Goal: Information Seeking & Learning: Learn about a topic

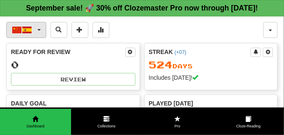
click at [39, 31] on span "button" at bounding box center [38, 30] width 3 height 2
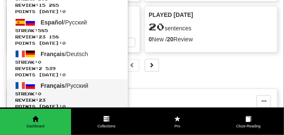
scroll to position [84, 0]
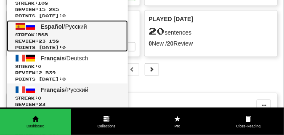
click at [48, 37] on span "585" at bounding box center [43, 34] width 10 height 5
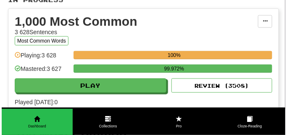
scroll to position [210, 0]
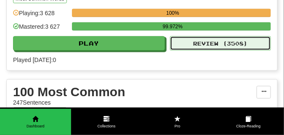
click at [198, 50] on button "Review ( 3508 )" at bounding box center [220, 43] width 101 height 14
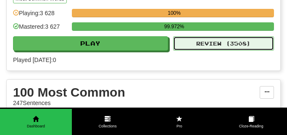
select select "**"
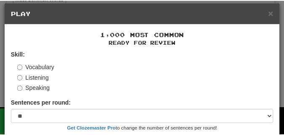
scroll to position [0, 0]
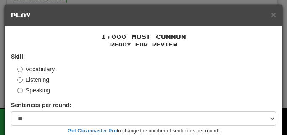
click at [274, 14] on div "× Play" at bounding box center [144, 15] width 278 height 21
click at [271, 15] on span "×" at bounding box center [273, 15] width 5 height 10
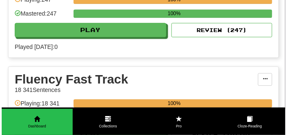
scroll to position [400, 0]
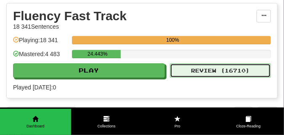
click at [194, 77] on button "Review ( 16710 )" at bounding box center [220, 70] width 101 height 14
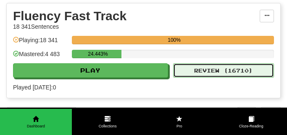
select select "**"
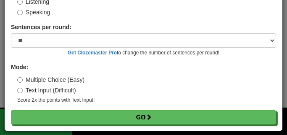
scroll to position [78, 0]
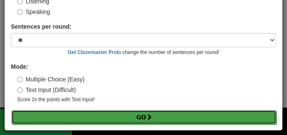
click at [25, 115] on button "Go" at bounding box center [143, 117] width 265 height 14
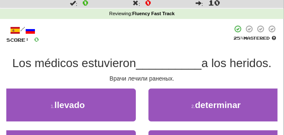
scroll to position [42, 0]
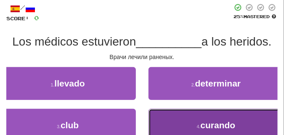
click at [158, 120] on button "4 . curando" at bounding box center [216, 125] width 136 height 33
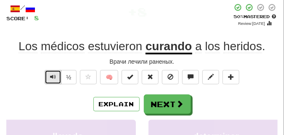
click at [52, 76] on span "Text-to-speech controls" at bounding box center [53, 77] width 6 height 6
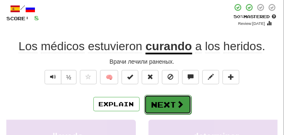
click at [155, 98] on button "Next" at bounding box center [167, 104] width 47 height 19
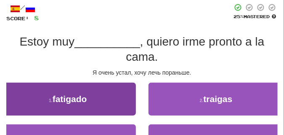
scroll to position [63, 0]
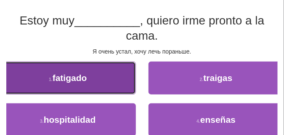
click at [95, 78] on button "1 . fatigado" at bounding box center [68, 77] width 136 height 33
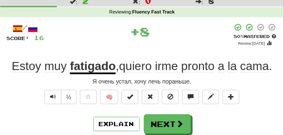
scroll to position [21, 0]
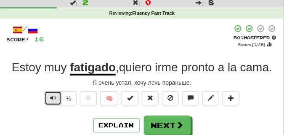
click at [53, 97] on span "Text-to-speech controls" at bounding box center [53, 98] width 6 height 6
click at [54, 97] on span "Text-to-speech controls" at bounding box center [53, 98] width 6 height 6
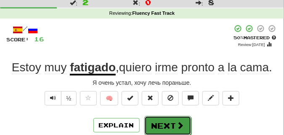
click at [163, 120] on button "Next" at bounding box center [167, 125] width 47 height 19
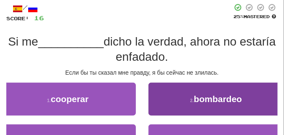
scroll to position [63, 0]
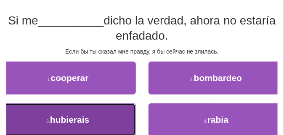
click at [102, 115] on button "3 . hubierais" at bounding box center [68, 119] width 136 height 33
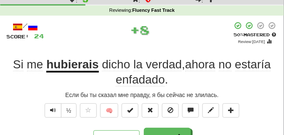
scroll to position [21, 0]
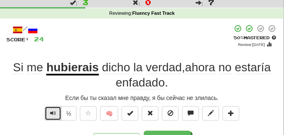
click at [51, 111] on span "Text-to-speech controls" at bounding box center [53, 113] width 6 height 6
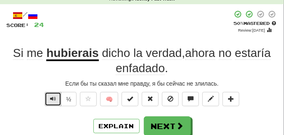
scroll to position [42, 0]
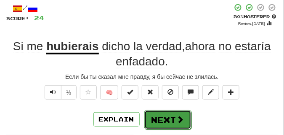
click at [159, 112] on button "Next" at bounding box center [167, 119] width 47 height 19
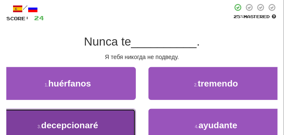
click at [112, 119] on button "3 . decepcionaré" at bounding box center [68, 125] width 136 height 33
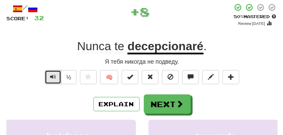
click at [54, 75] on span "Text-to-speech controls" at bounding box center [53, 77] width 6 height 6
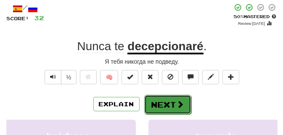
click at [161, 97] on button "Next" at bounding box center [167, 104] width 47 height 19
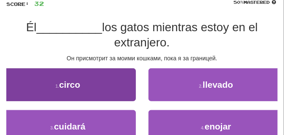
scroll to position [63, 0]
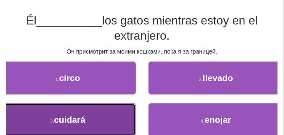
click at [92, 106] on button "3 . cuidará" at bounding box center [68, 119] width 136 height 33
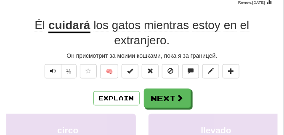
scroll to position [42, 0]
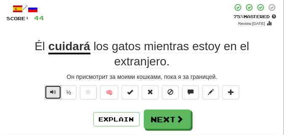
click at [54, 92] on span "Text-to-speech controls" at bounding box center [53, 92] width 6 height 6
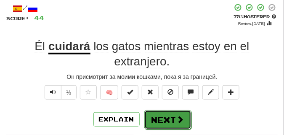
click at [164, 113] on button "Next" at bounding box center [167, 119] width 47 height 19
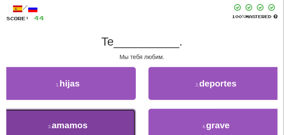
click at [66, 117] on button "3 . amamos" at bounding box center [68, 125] width 136 height 33
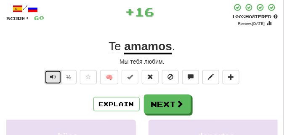
click at [54, 79] on span "Text-to-speech controls" at bounding box center [53, 77] width 6 height 6
click at [53, 76] on span "Text-to-speech controls" at bounding box center [53, 77] width 6 height 6
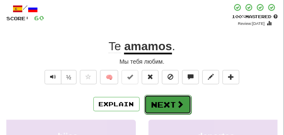
click at [157, 99] on button "Next" at bounding box center [167, 104] width 47 height 19
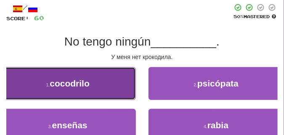
click at [85, 88] on span "cocodrilo" at bounding box center [70, 83] width 40 height 10
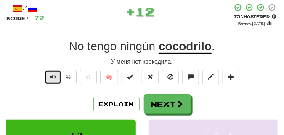
click at [48, 74] on button "Text-to-speech controls" at bounding box center [53, 77] width 17 height 14
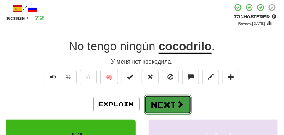
click at [151, 97] on button "Next" at bounding box center [167, 104] width 47 height 19
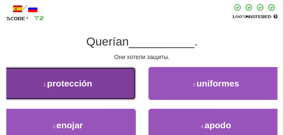
click at [112, 82] on button "1 . protección" at bounding box center [68, 83] width 136 height 33
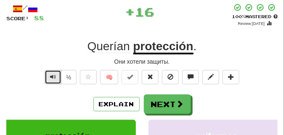
click at [53, 74] on span "Text-to-speech controls" at bounding box center [53, 77] width 6 height 6
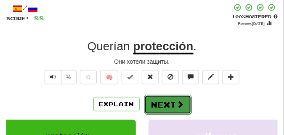
click at [173, 96] on button "Next" at bounding box center [167, 104] width 47 height 19
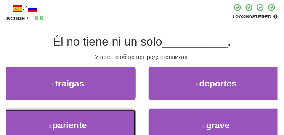
click at [85, 114] on button "3 . pariente" at bounding box center [68, 125] width 136 height 33
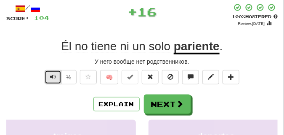
click at [51, 76] on span "Text-to-speech controls" at bounding box center [53, 77] width 6 height 6
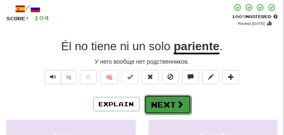
click at [170, 97] on button "Next" at bounding box center [167, 104] width 47 height 19
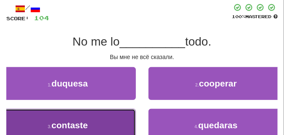
click at [80, 116] on button "3 . contaste" at bounding box center [68, 125] width 136 height 33
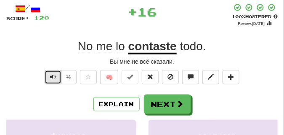
click at [52, 75] on span "Text-to-speech controls" at bounding box center [53, 77] width 6 height 6
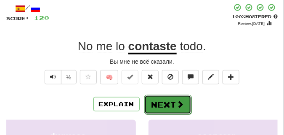
click at [163, 97] on button "Next" at bounding box center [167, 104] width 47 height 19
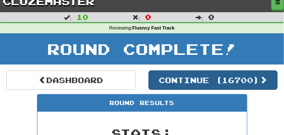
scroll to position [0, 0]
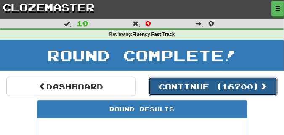
click at [178, 88] on button "Continue ( 16700 )" at bounding box center [213, 86] width 130 height 19
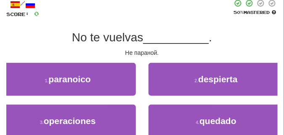
scroll to position [63, 0]
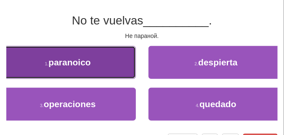
click at [98, 69] on button "1 . paranoico" at bounding box center [68, 62] width 136 height 33
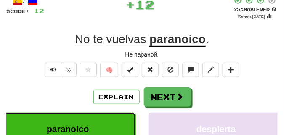
scroll to position [42, 0]
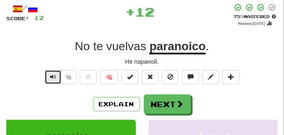
click at [55, 72] on button "Text-to-speech controls" at bounding box center [53, 77] width 17 height 14
click at [57, 77] on button "Text-to-speech controls" at bounding box center [53, 77] width 17 height 14
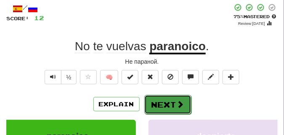
click at [153, 96] on button "Next" at bounding box center [167, 104] width 47 height 19
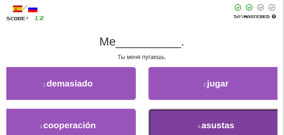
click at [169, 110] on button "4 . asustas" at bounding box center [216, 125] width 136 height 33
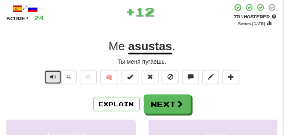
click at [56, 78] on button "Text-to-speech controls" at bounding box center [53, 77] width 17 height 14
click at [50, 77] on span "Text-to-speech controls" at bounding box center [53, 77] width 6 height 6
click at [51, 77] on span "Text-to-speech controls" at bounding box center [53, 77] width 6 height 6
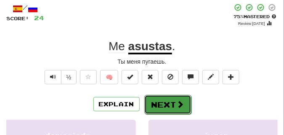
click at [174, 96] on button "Next" at bounding box center [167, 104] width 47 height 19
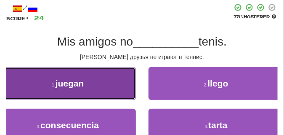
click at [91, 85] on button "1 . juegan" at bounding box center [68, 83] width 136 height 33
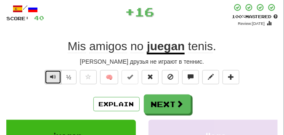
click at [51, 75] on span "Text-to-speech controls" at bounding box center [53, 77] width 6 height 6
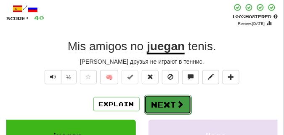
click at [158, 97] on button "Next" at bounding box center [167, 104] width 47 height 19
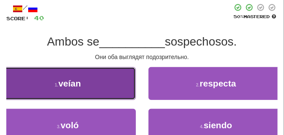
click at [82, 80] on button "1 . veían" at bounding box center [68, 83] width 136 height 33
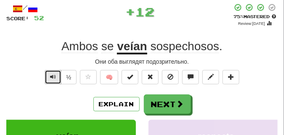
click at [52, 74] on span "Text-to-speech controls" at bounding box center [53, 77] width 6 height 6
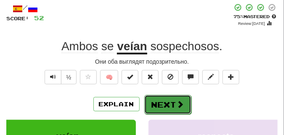
click at [158, 96] on button "Next" at bounding box center [167, 104] width 47 height 19
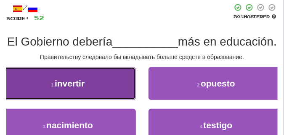
click at [121, 90] on button "1 . invertir" at bounding box center [68, 83] width 136 height 33
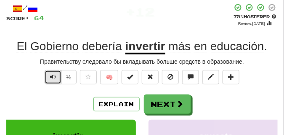
click at [54, 74] on span "Text-to-speech controls" at bounding box center [53, 77] width 6 height 6
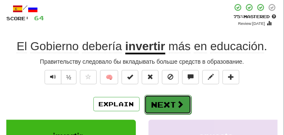
click at [166, 98] on button "Next" at bounding box center [167, 104] width 47 height 19
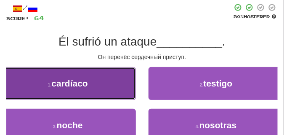
click at [124, 85] on button "1 . cardíaco" at bounding box center [68, 83] width 136 height 33
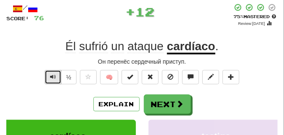
click at [56, 75] on button "Text-to-speech controls" at bounding box center [53, 77] width 17 height 14
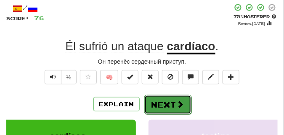
click at [155, 96] on button "Next" at bounding box center [167, 104] width 47 height 19
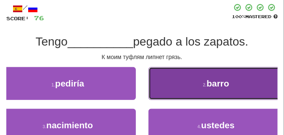
click at [153, 91] on button "2 . barro" at bounding box center [216, 83] width 136 height 33
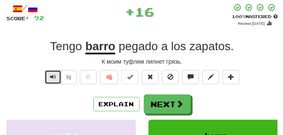
click at [55, 77] on span "Text-to-speech controls" at bounding box center [53, 77] width 6 height 6
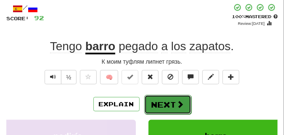
click at [172, 101] on button "Next" at bounding box center [167, 104] width 47 height 19
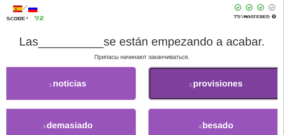
click at [182, 84] on button "2 . provisiones" at bounding box center [216, 83] width 136 height 33
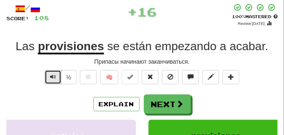
click at [54, 77] on span "Text-to-speech controls" at bounding box center [53, 77] width 6 height 6
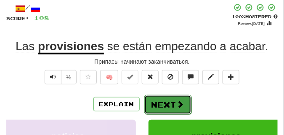
click at [165, 96] on button "Next" at bounding box center [167, 104] width 47 height 19
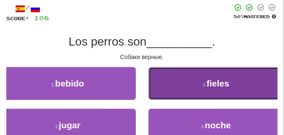
click at [159, 80] on button "2 . fieles" at bounding box center [216, 83] width 136 height 33
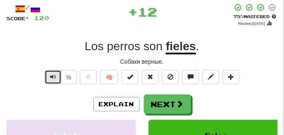
click at [54, 77] on span "Text-to-speech controls" at bounding box center [53, 77] width 6 height 6
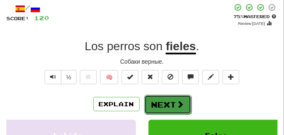
click at [178, 96] on button "Next" at bounding box center [167, 104] width 47 height 19
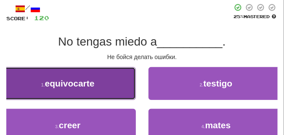
click at [112, 89] on button "1 . equivocarte" at bounding box center [68, 83] width 136 height 33
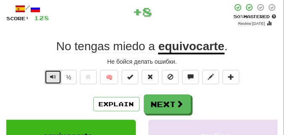
click at [56, 75] on button "Text-to-speech controls" at bounding box center [53, 77] width 17 height 14
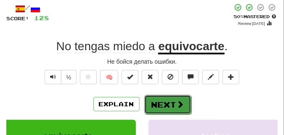
click at [186, 99] on button "Next" at bounding box center [167, 104] width 47 height 19
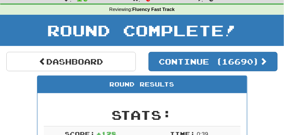
scroll to position [16, 0]
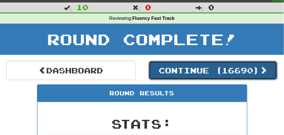
click at [184, 74] on button "Continue ( 16690 )" at bounding box center [213, 70] width 130 height 19
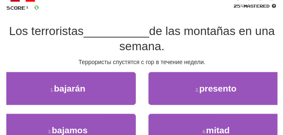
scroll to position [58, 0]
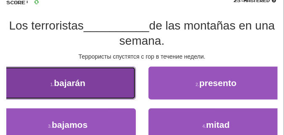
click at [114, 77] on button "1 . bajarán" at bounding box center [68, 82] width 136 height 33
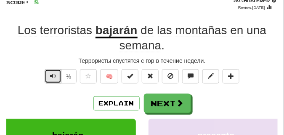
click at [54, 77] on span "Text-to-speech controls" at bounding box center [53, 76] width 6 height 6
click at [54, 76] on span "Text-to-speech controls" at bounding box center [53, 76] width 6 height 6
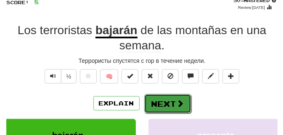
click at [155, 97] on button "Next" at bounding box center [167, 103] width 47 height 19
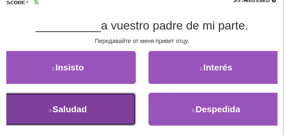
click at [111, 99] on button "3 . Saludad" at bounding box center [68, 109] width 136 height 33
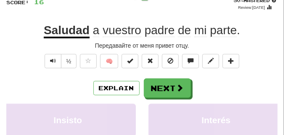
scroll to position [37, 0]
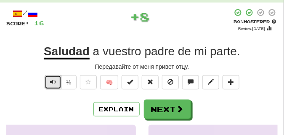
click at [53, 82] on span "Text-to-speech controls" at bounding box center [53, 82] width 6 height 6
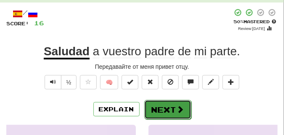
click at [156, 103] on button "Next" at bounding box center [167, 109] width 47 height 19
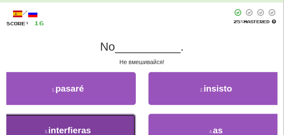
click at [69, 126] on span "interfieras" at bounding box center [69, 130] width 43 height 10
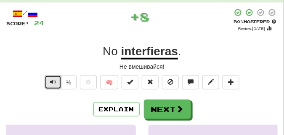
click at [50, 80] on span "Text-to-speech controls" at bounding box center [53, 82] width 6 height 6
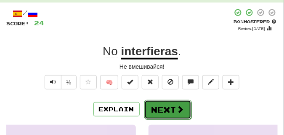
click at [160, 107] on button "Next" at bounding box center [167, 109] width 47 height 19
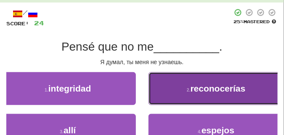
click at [164, 87] on button "2 . reconocerías" at bounding box center [216, 88] width 136 height 33
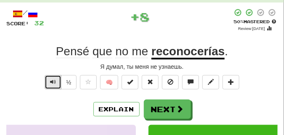
click at [53, 81] on span "Text-to-speech controls" at bounding box center [53, 82] width 6 height 6
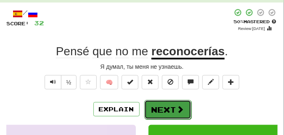
click at [156, 102] on button "Next" at bounding box center [167, 109] width 47 height 19
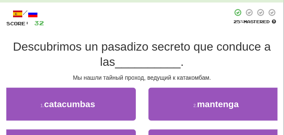
scroll to position [58, 0]
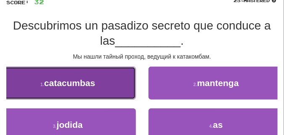
click at [111, 82] on button "1 . catacumbas" at bounding box center [68, 82] width 136 height 33
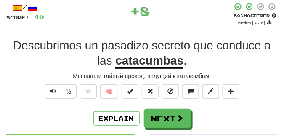
scroll to position [37, 0]
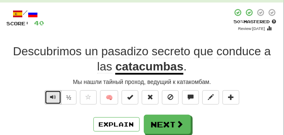
click at [56, 93] on button "Text-to-speech controls" at bounding box center [53, 97] width 17 height 14
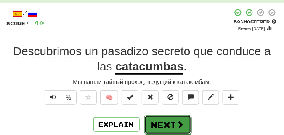
click at [156, 120] on button "Next" at bounding box center [167, 124] width 47 height 19
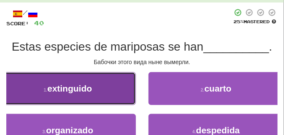
click at [80, 90] on span "extinguido" at bounding box center [70, 88] width 45 height 10
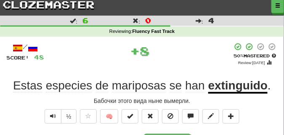
scroll to position [21, 0]
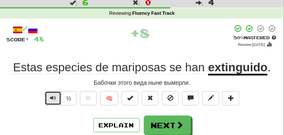
click at [56, 94] on button "Text-to-speech controls" at bounding box center [53, 98] width 17 height 14
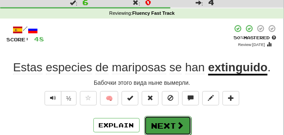
click at [164, 119] on button "Next" at bounding box center [167, 125] width 47 height 19
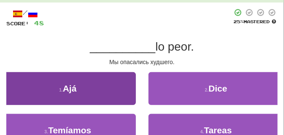
scroll to position [63, 0]
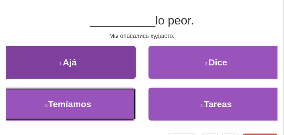
click at [109, 93] on button "3 . Temíamos" at bounding box center [68, 103] width 136 height 33
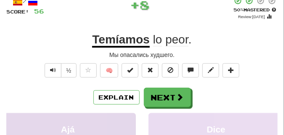
scroll to position [21, 0]
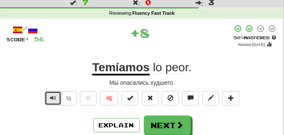
click at [54, 95] on span "Text-to-speech controls" at bounding box center [53, 98] width 6 height 6
click at [55, 95] on span "Text-to-speech controls" at bounding box center [53, 98] width 6 height 6
click at [56, 95] on button "Text-to-speech controls" at bounding box center [53, 98] width 17 height 14
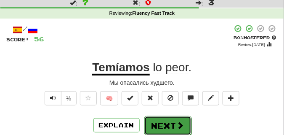
click at [157, 119] on button "Next" at bounding box center [167, 125] width 47 height 19
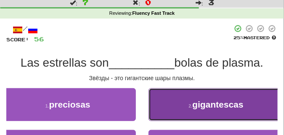
click at [181, 105] on button "2 . gigantescas" at bounding box center [216, 104] width 136 height 33
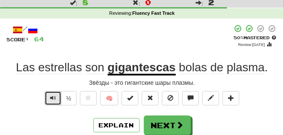
click at [53, 99] on span "Text-to-speech controls" at bounding box center [53, 98] width 6 height 6
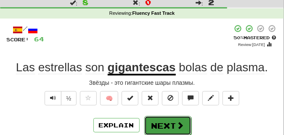
click at [160, 120] on button "Next" at bounding box center [167, 125] width 47 height 19
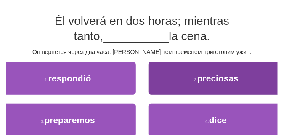
scroll to position [63, 0]
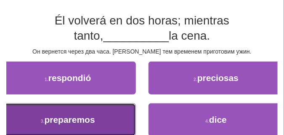
click at [100, 119] on button "3 . preparemos" at bounding box center [68, 119] width 136 height 33
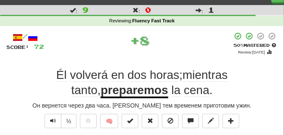
scroll to position [21, 0]
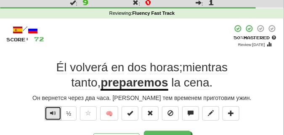
click at [54, 113] on span "Text-to-speech controls" at bounding box center [53, 113] width 6 height 6
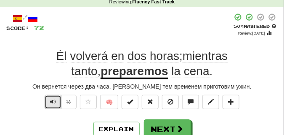
scroll to position [42, 0]
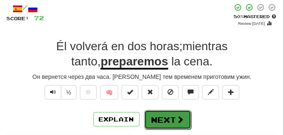
click at [151, 112] on button "Next" at bounding box center [167, 119] width 47 height 19
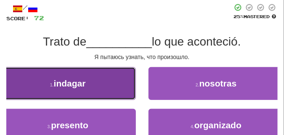
click at [98, 82] on button "1 . indagar" at bounding box center [68, 83] width 136 height 33
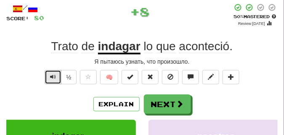
click at [52, 74] on span "Text-to-speech controls" at bounding box center [53, 77] width 6 height 6
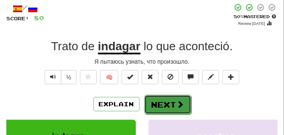
click at [162, 96] on button "Next" at bounding box center [167, 104] width 47 height 19
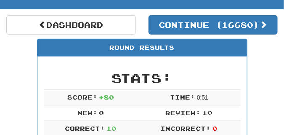
scroll to position [37, 0]
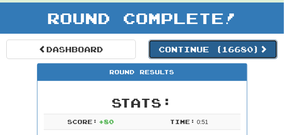
click at [158, 53] on button "Continue ( 16680 )" at bounding box center [213, 49] width 130 height 19
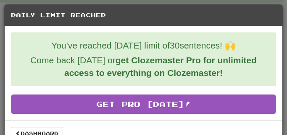
scroll to position [15, 0]
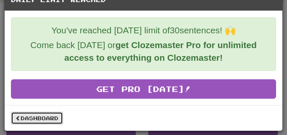
click at [38, 115] on link "Dashboard" at bounding box center [37, 117] width 52 height 13
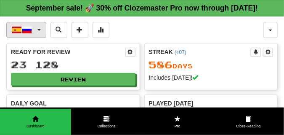
click at [36, 38] on button "Español / Русский" at bounding box center [26, 30] width 40 height 16
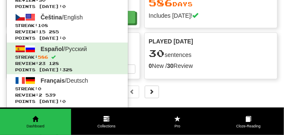
scroll to position [63, 0]
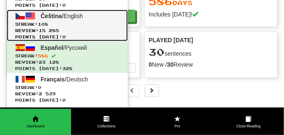
click at [46, 34] on span "Review: 15 285" at bounding box center [67, 30] width 104 height 6
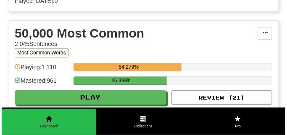
scroll to position [967, 0]
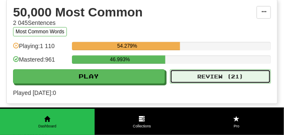
click at [208, 83] on button "Review ( 21 )" at bounding box center [220, 76] width 101 height 14
select select "**"
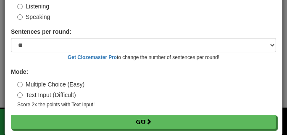
scroll to position [78, 0]
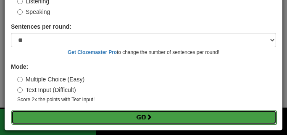
click at [139, 115] on button "Go" at bounding box center [143, 117] width 265 height 14
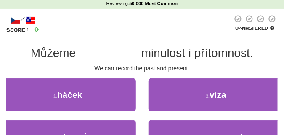
scroll to position [42, 0]
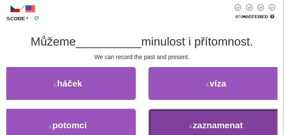
click at [206, 115] on button "4 . zaznamenat" at bounding box center [216, 125] width 136 height 33
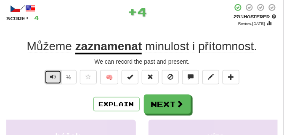
click at [55, 77] on span "Text-to-speech controls" at bounding box center [53, 77] width 6 height 6
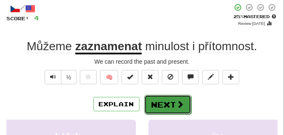
click at [183, 100] on span at bounding box center [181, 104] width 8 height 8
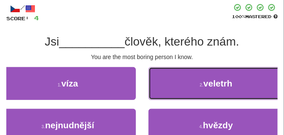
click at [183, 102] on div "2 . veletrh" at bounding box center [216, 88] width 148 height 42
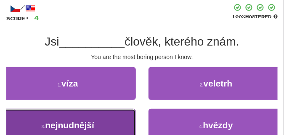
click at [83, 123] on span "nejnudnější" at bounding box center [69, 125] width 49 height 10
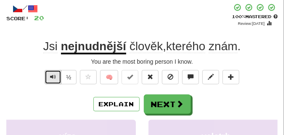
click at [53, 75] on span "Text-to-speech controls" at bounding box center [53, 77] width 6 height 6
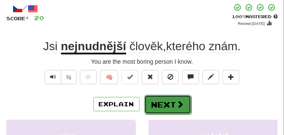
click at [170, 104] on button "Next" at bounding box center [167, 104] width 47 height 19
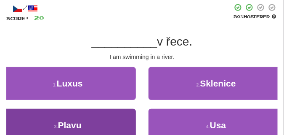
drag, startPoint x: 170, startPoint y: 103, endPoint x: 119, endPoint y: 125, distance: 55.0
click at [119, 126] on div "1 . Luxus 2 . Sklenice 3 . Plavu 4 . [GEOGRAPHIC_DATA]" at bounding box center [142, 108] width 284 height 83
click at [119, 125] on button "3 . Plavu" at bounding box center [68, 125] width 136 height 33
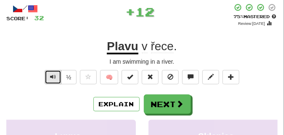
click at [54, 74] on span "Text-to-speech controls" at bounding box center [53, 77] width 6 height 6
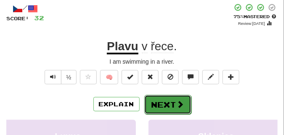
click at [175, 96] on button "Next" at bounding box center [167, 104] width 47 height 19
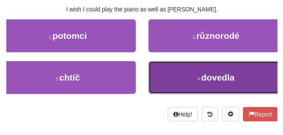
click at [226, 81] on span "dovedla" at bounding box center [217, 77] width 33 height 10
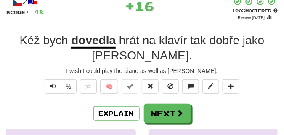
scroll to position [25, 0]
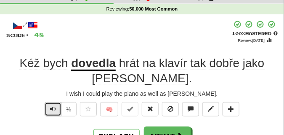
click at [56, 112] on button "Text-to-speech controls" at bounding box center [53, 109] width 17 height 14
click at [56, 111] on button "Text-to-speech controls" at bounding box center [53, 109] width 17 height 14
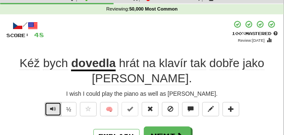
scroll to position [46, 0]
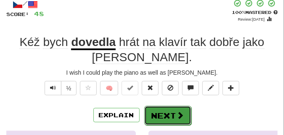
click at [161, 113] on button "Next" at bounding box center [167, 115] width 47 height 19
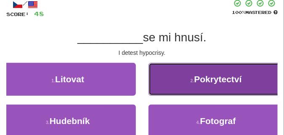
click at [178, 82] on button "2 . Pokrytectví" at bounding box center [216, 79] width 136 height 33
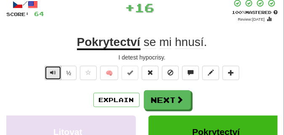
click at [51, 70] on span "Text-to-speech controls" at bounding box center [53, 72] width 6 height 6
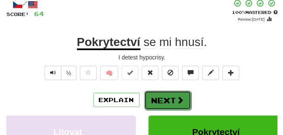
click at [146, 95] on button "Next" at bounding box center [167, 99] width 47 height 19
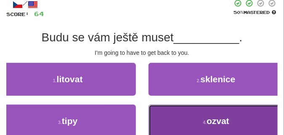
click at [155, 105] on button "4 . ozvat" at bounding box center [216, 120] width 136 height 33
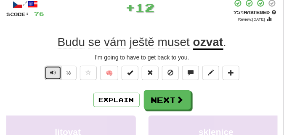
click at [53, 73] on span "Text-to-speech controls" at bounding box center [53, 72] width 6 height 6
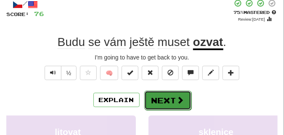
click at [159, 96] on button "Next" at bounding box center [167, 99] width 47 height 19
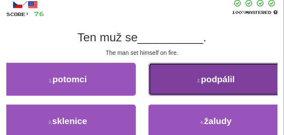
click at [168, 77] on button "2 . podpálil" at bounding box center [216, 79] width 136 height 33
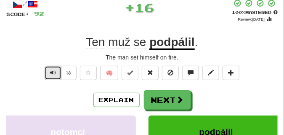
click at [47, 72] on button "Text-to-speech controls" at bounding box center [53, 73] width 17 height 14
click at [56, 72] on button "Text-to-speech controls" at bounding box center [53, 73] width 17 height 14
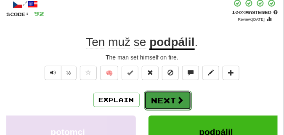
click at [167, 98] on button "Next" at bounding box center [167, 99] width 47 height 19
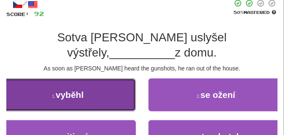
click at [49, 80] on button "1 . vyběhl" at bounding box center [68, 94] width 136 height 33
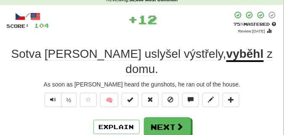
scroll to position [25, 0]
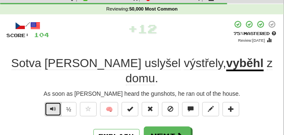
click at [50, 106] on span "Text-to-speech controls" at bounding box center [53, 109] width 6 height 6
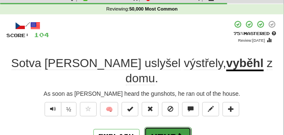
click at [161, 127] on button "Next" at bounding box center [167, 136] width 47 height 19
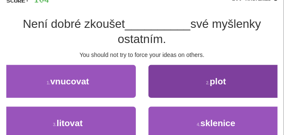
scroll to position [67, 0]
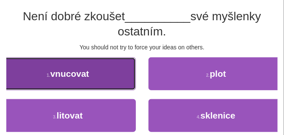
click at [126, 75] on button "1 . vnucovat" at bounding box center [68, 73] width 136 height 33
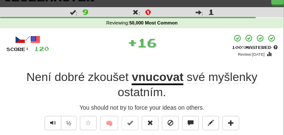
scroll to position [21, 0]
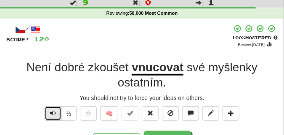
click at [52, 114] on span "Text-to-speech controls" at bounding box center [53, 113] width 6 height 6
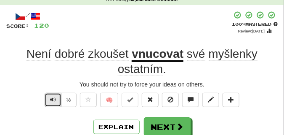
scroll to position [42, 0]
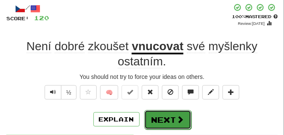
click at [166, 113] on button "Next" at bounding box center [167, 119] width 47 height 19
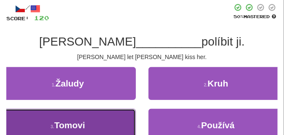
click at [96, 121] on button "3 . Tomovi" at bounding box center [68, 125] width 136 height 33
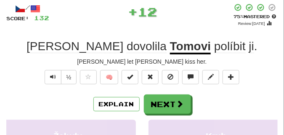
scroll to position [0, 0]
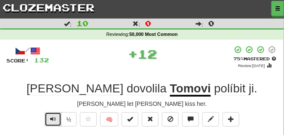
click at [51, 114] on button "Text-to-speech controls" at bounding box center [53, 119] width 17 height 14
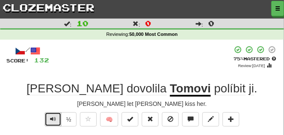
scroll to position [21, 0]
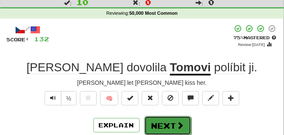
click at [158, 120] on button "Next" at bounding box center [167, 125] width 47 height 19
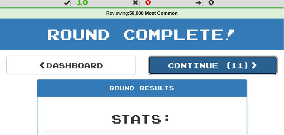
click at [172, 69] on button "Continue ( 11 )" at bounding box center [213, 65] width 130 height 19
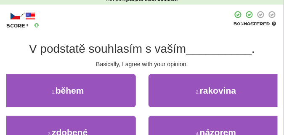
scroll to position [63, 0]
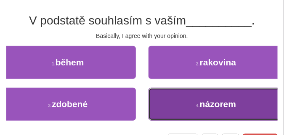
click at [175, 91] on button "4 . názorem" at bounding box center [216, 103] width 136 height 33
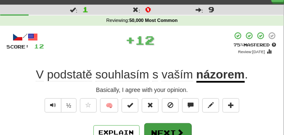
scroll to position [21, 0]
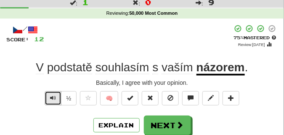
click at [47, 97] on button "Text-to-speech controls" at bounding box center [53, 98] width 17 height 14
click at [51, 95] on span "Text-to-speech controls" at bounding box center [53, 98] width 6 height 6
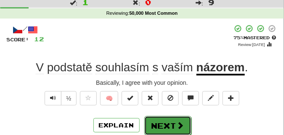
click at [169, 117] on button "Next" at bounding box center [167, 125] width 47 height 19
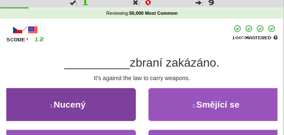
scroll to position [42, 0]
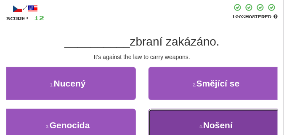
click at [219, 112] on button "4 . Nošení" at bounding box center [216, 125] width 136 height 33
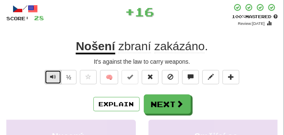
click at [50, 75] on span "Text-to-speech controls" at bounding box center [53, 77] width 6 height 6
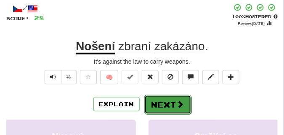
click at [159, 98] on button "Next" at bounding box center [167, 104] width 47 height 19
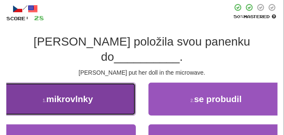
click at [127, 87] on button "1 . mikrovlnky" at bounding box center [68, 98] width 136 height 33
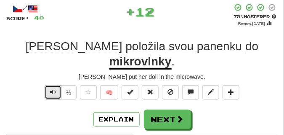
click at [50, 89] on span "Text-to-speech controls" at bounding box center [53, 92] width 6 height 6
click at [56, 85] on button "Text-to-speech controls" at bounding box center [53, 92] width 17 height 14
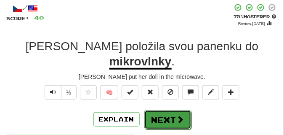
click at [156, 110] on button "Next" at bounding box center [167, 119] width 47 height 19
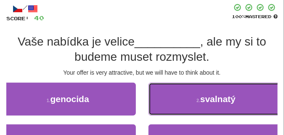
drag, startPoint x: 156, startPoint y: 98, endPoint x: 50, endPoint y: 73, distance: 108.8
click at [50, 73] on div "/ Score: 40 100 % Mastered Vaše nabídka je velice __________ , ale my si to bud…" at bounding box center [141, 93] width 271 height 180
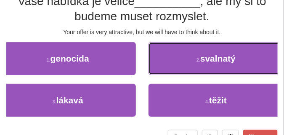
scroll to position [84, 0]
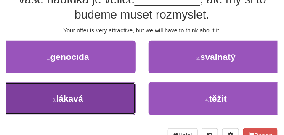
click at [89, 95] on button "3 . lákavá" at bounding box center [68, 98] width 136 height 33
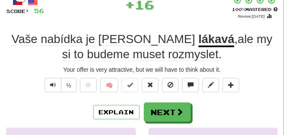
scroll to position [46, 0]
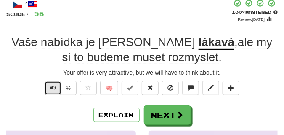
click at [50, 89] on span "Text-to-speech controls" at bounding box center [53, 88] width 6 height 6
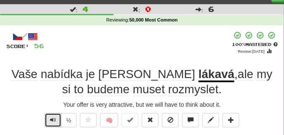
scroll to position [21, 0]
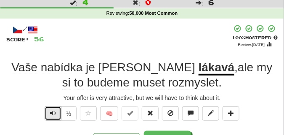
click at [51, 111] on span "Text-to-speech controls" at bounding box center [53, 113] width 6 height 6
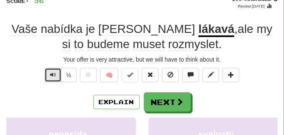
scroll to position [63, 0]
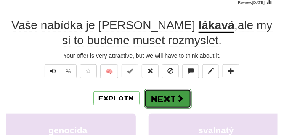
click at [160, 90] on button "Next" at bounding box center [167, 98] width 47 height 19
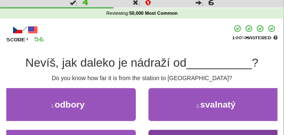
scroll to position [42, 0]
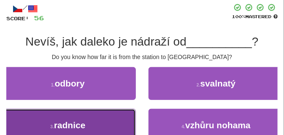
click at [80, 123] on span "radnice" at bounding box center [70, 125] width 32 height 10
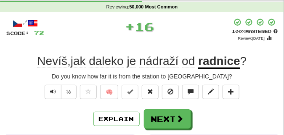
scroll to position [21, 0]
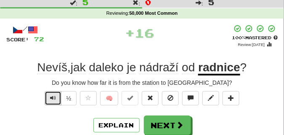
click at [53, 98] on span "Text-to-speech controls" at bounding box center [53, 98] width 6 height 6
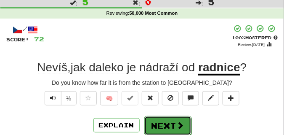
click at [180, 120] on button "Next" at bounding box center [167, 125] width 47 height 19
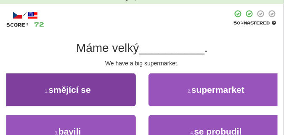
scroll to position [42, 0]
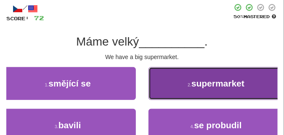
click at [164, 90] on button "2 . supermarket" at bounding box center [216, 83] width 136 height 33
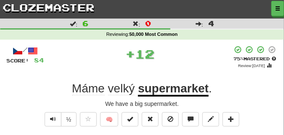
scroll to position [0, 0]
click at [50, 114] on button "Text-to-speech controls" at bounding box center [53, 119] width 17 height 14
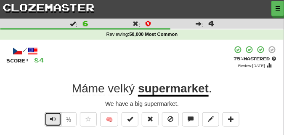
click at [50, 114] on button "Text-to-speech controls" at bounding box center [53, 119] width 17 height 14
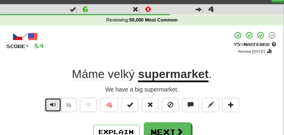
scroll to position [21, 0]
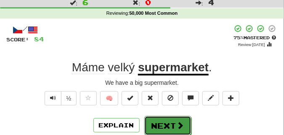
click at [160, 116] on button "Next" at bounding box center [167, 125] width 47 height 19
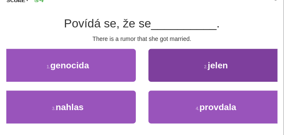
scroll to position [63, 0]
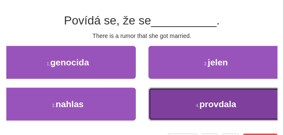
click at [162, 108] on button "4 . provdala" at bounding box center [216, 103] width 136 height 33
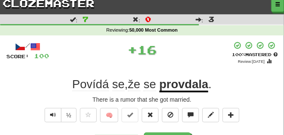
scroll to position [0, 0]
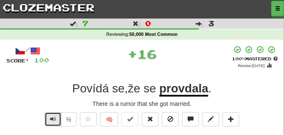
click at [52, 118] on span "Text-to-speech controls" at bounding box center [53, 119] width 6 height 6
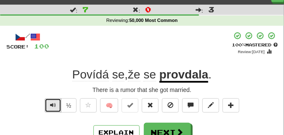
scroll to position [21, 0]
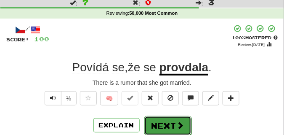
click at [173, 123] on button "Next" at bounding box center [167, 125] width 47 height 19
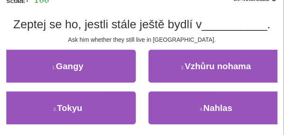
scroll to position [63, 0]
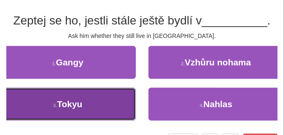
click at [97, 115] on button "3 . Tokyu" at bounding box center [68, 103] width 136 height 33
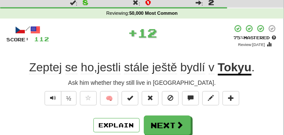
scroll to position [21, 0]
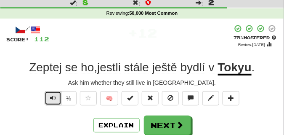
click at [52, 96] on span "Text-to-speech controls" at bounding box center [53, 98] width 6 height 6
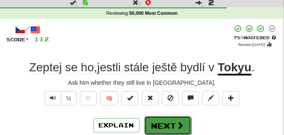
click at [166, 120] on button "Next" at bounding box center [167, 125] width 47 height 19
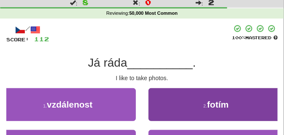
scroll to position [42, 0]
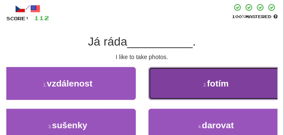
click at [165, 83] on button "2 . fotím" at bounding box center [216, 83] width 136 height 33
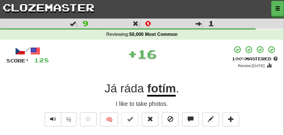
scroll to position [0, 0]
click at [56, 115] on button "Text-to-speech controls" at bounding box center [53, 119] width 17 height 14
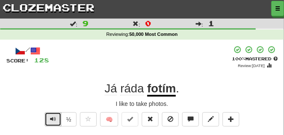
click at [56, 115] on button "Text-to-speech controls" at bounding box center [53, 119] width 17 height 14
click at [54, 118] on span "Text-to-speech controls" at bounding box center [53, 119] width 6 height 6
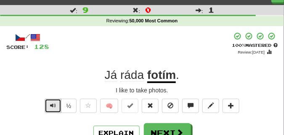
scroll to position [21, 0]
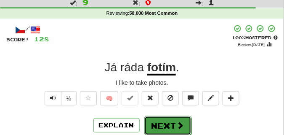
click at [162, 123] on button "Next" at bounding box center [167, 125] width 47 height 19
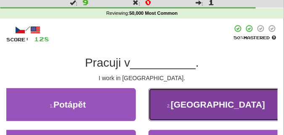
click at [155, 100] on button "2 . Miláně" at bounding box center [216, 104] width 136 height 33
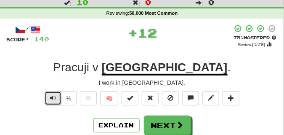
click at [54, 95] on span "Text-to-speech controls" at bounding box center [53, 98] width 6 height 6
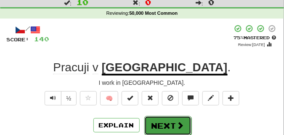
click at [160, 120] on button "Next" at bounding box center [167, 125] width 47 height 19
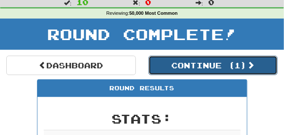
click at [180, 71] on button "Continue ( 1 )" at bounding box center [213, 65] width 130 height 19
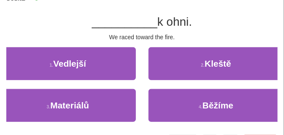
scroll to position [63, 0]
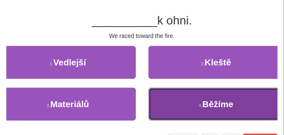
click at [158, 102] on button "4 . Běžíme" at bounding box center [216, 103] width 136 height 33
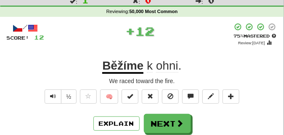
scroll to position [21, 0]
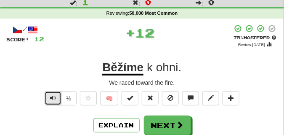
click at [48, 99] on button "Text-to-speech controls" at bounding box center [53, 98] width 17 height 14
click at [50, 97] on span "Text-to-speech controls" at bounding box center [53, 98] width 6 height 6
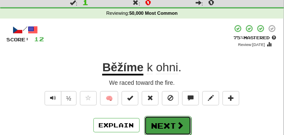
click at [165, 118] on button "Next" at bounding box center [167, 125] width 47 height 19
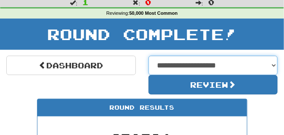
click at [275, 64] on select "**********" at bounding box center [213, 65] width 130 height 19
select select "**********"
click at [148, 56] on select "**********" at bounding box center [213, 65] width 130 height 19
select select "**********"
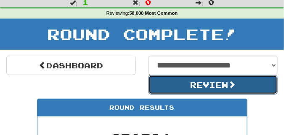
click at [187, 87] on button "Review" at bounding box center [213, 84] width 130 height 19
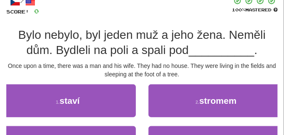
scroll to position [63, 0]
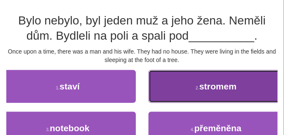
click at [171, 74] on button "2 . stromem" at bounding box center [216, 86] width 136 height 33
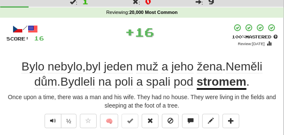
scroll to position [21, 0]
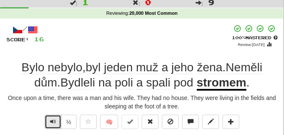
click at [49, 122] on button "Text-to-speech controls" at bounding box center [53, 121] width 17 height 14
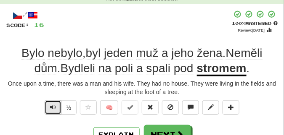
scroll to position [42, 0]
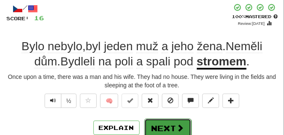
click at [162, 125] on button "Next" at bounding box center [167, 127] width 47 height 19
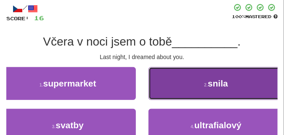
click at [172, 92] on button "2 . snila" at bounding box center [216, 83] width 136 height 33
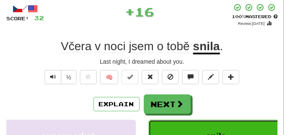
scroll to position [21, 0]
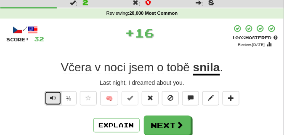
click at [53, 96] on span "Text-to-speech controls" at bounding box center [53, 98] width 6 height 6
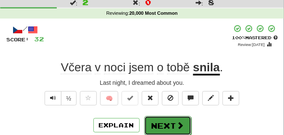
click at [158, 120] on button "Next" at bounding box center [167, 125] width 47 height 19
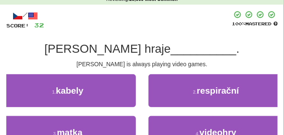
scroll to position [42, 0]
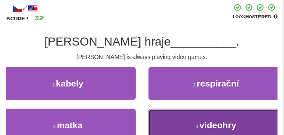
click at [178, 122] on button "4 . videohry" at bounding box center [216, 125] width 136 height 33
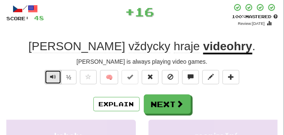
click at [51, 75] on span "Text-to-speech controls" at bounding box center [53, 77] width 6 height 6
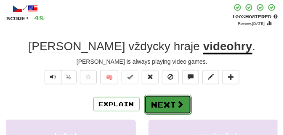
click at [169, 97] on button "Next" at bounding box center [167, 104] width 47 height 19
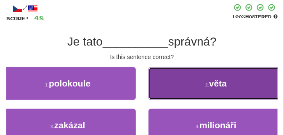
click at [153, 85] on button "2 . věta" at bounding box center [216, 83] width 136 height 33
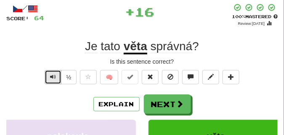
click at [57, 75] on button "Text-to-speech controls" at bounding box center [53, 77] width 17 height 14
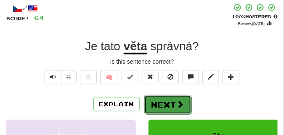
click at [179, 96] on button "Next" at bounding box center [167, 104] width 47 height 19
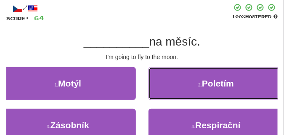
click at [179, 96] on button "2 . Poletím" at bounding box center [216, 83] width 136 height 33
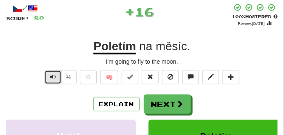
click at [49, 78] on button "Text-to-speech controls" at bounding box center [53, 77] width 17 height 14
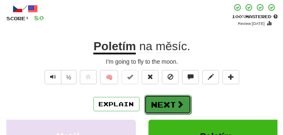
click at [161, 98] on button "Next" at bounding box center [167, 104] width 47 height 19
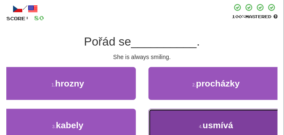
click at [204, 119] on button "4 . usmívá" at bounding box center [216, 125] width 136 height 33
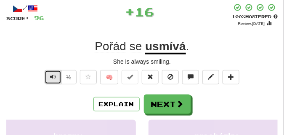
click at [57, 77] on button "Text-to-speech controls" at bounding box center [53, 77] width 17 height 14
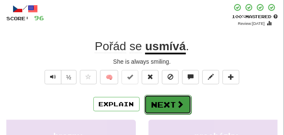
click at [159, 98] on button "Next" at bounding box center [167, 104] width 47 height 19
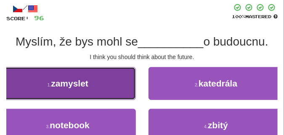
click at [102, 92] on button "1 . zamyslet" at bounding box center [68, 83] width 136 height 33
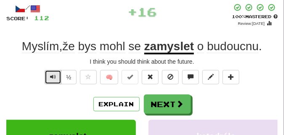
click at [52, 78] on span "Text-to-speech controls" at bounding box center [53, 77] width 6 height 6
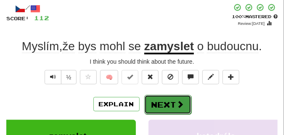
click at [180, 100] on span at bounding box center [181, 104] width 8 height 8
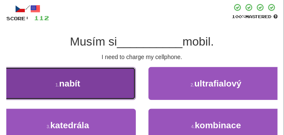
click at [95, 85] on button "1 . nabít" at bounding box center [68, 83] width 136 height 33
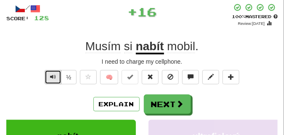
click at [55, 77] on span "Text-to-speech controls" at bounding box center [53, 77] width 6 height 6
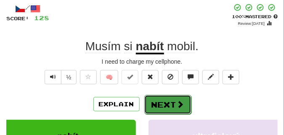
click at [163, 97] on button "Next" at bounding box center [167, 104] width 47 height 19
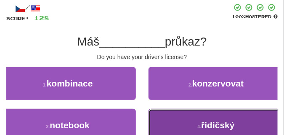
click at [163, 120] on button "4 . řidičský" at bounding box center [216, 125] width 136 height 33
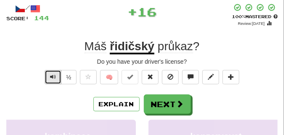
click at [53, 78] on span "Text-to-speech controls" at bounding box center [53, 77] width 6 height 6
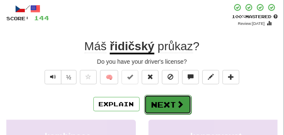
click at [167, 99] on button "Next" at bounding box center [167, 104] width 47 height 19
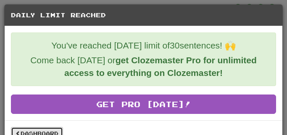
click at [59, 130] on link "Dashboard" at bounding box center [37, 133] width 52 height 13
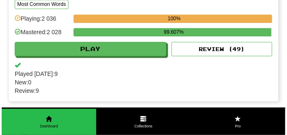
scroll to position [883, 0]
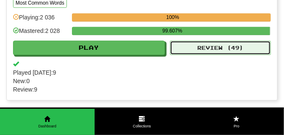
click at [193, 55] on button "Review ( 49 )" at bounding box center [220, 47] width 101 height 14
select select "**"
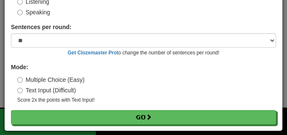
scroll to position [78, 0]
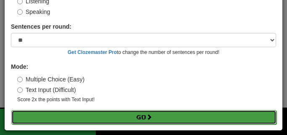
click at [136, 124] on button "Go" at bounding box center [143, 117] width 265 height 14
click at [137, 118] on button "Go" at bounding box center [143, 117] width 265 height 14
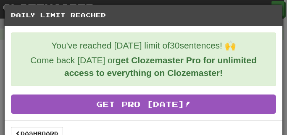
scroll to position [15, 0]
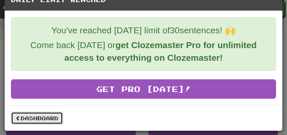
click at [46, 119] on link "Dashboard" at bounding box center [37, 117] width 52 height 13
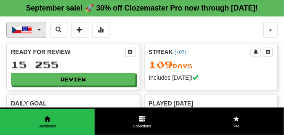
click at [39, 31] on span "button" at bounding box center [38, 30] width 3 height 2
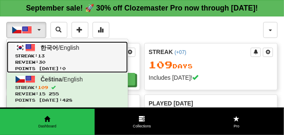
click at [32, 59] on span "Streak: 13" at bounding box center [67, 56] width 104 height 6
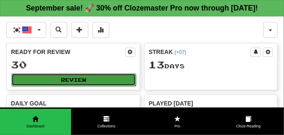
click at [71, 86] on button "Review" at bounding box center [73, 79] width 125 height 13
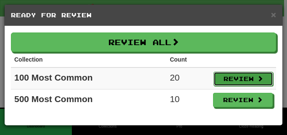
click at [225, 79] on button "Review" at bounding box center [244, 79] width 60 height 14
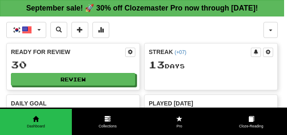
select select "**"
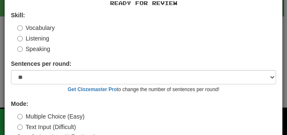
scroll to position [78, 0]
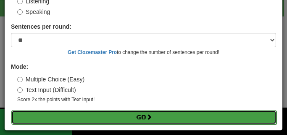
click at [45, 114] on button "Go" at bounding box center [143, 117] width 265 height 14
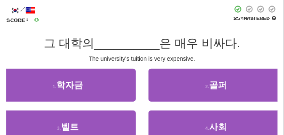
scroll to position [42, 0]
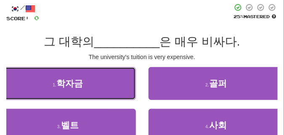
click at [38, 93] on button "1 . 학자금" at bounding box center [68, 83] width 136 height 33
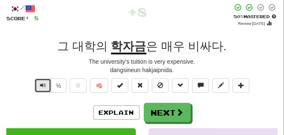
click at [45, 88] on button "Text-to-speech controls" at bounding box center [42, 85] width 17 height 14
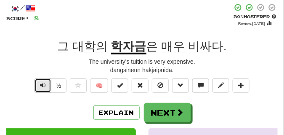
click at [45, 86] on span "Text-to-speech controls" at bounding box center [43, 85] width 6 height 6
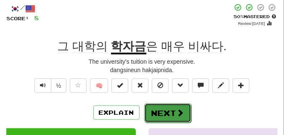
click at [157, 109] on button "Next" at bounding box center [167, 112] width 47 height 19
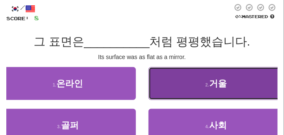
click at [170, 85] on button "2 . 거울" at bounding box center [216, 83] width 136 height 33
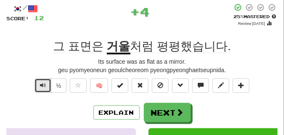
click at [43, 82] on span "Text-to-speech controls" at bounding box center [43, 85] width 6 height 6
